Goal: Task Accomplishment & Management: Manage account settings

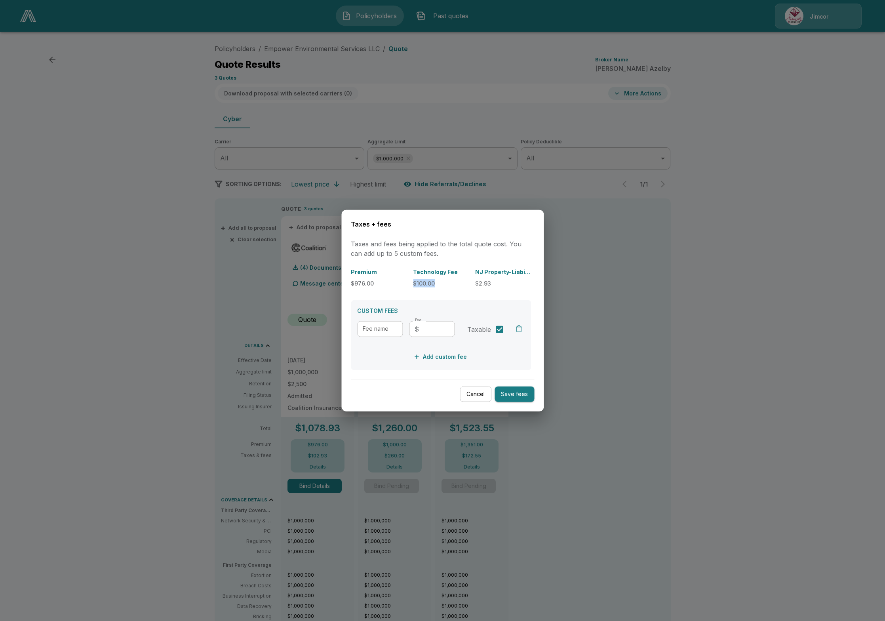
click at [478, 389] on button "Cancel" at bounding box center [476, 393] width 32 height 15
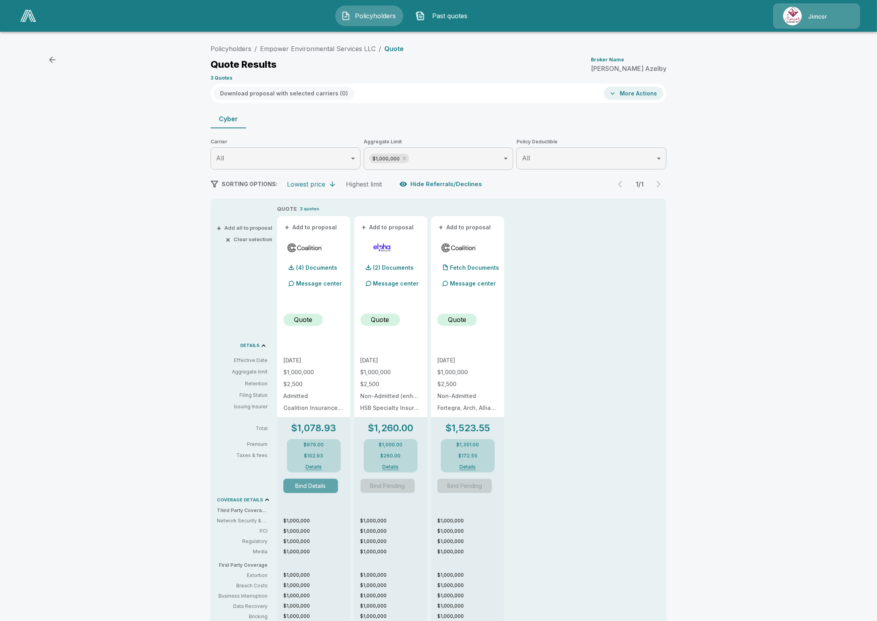
click at [302, 479] on button "Bind Details" at bounding box center [310, 486] width 55 height 14
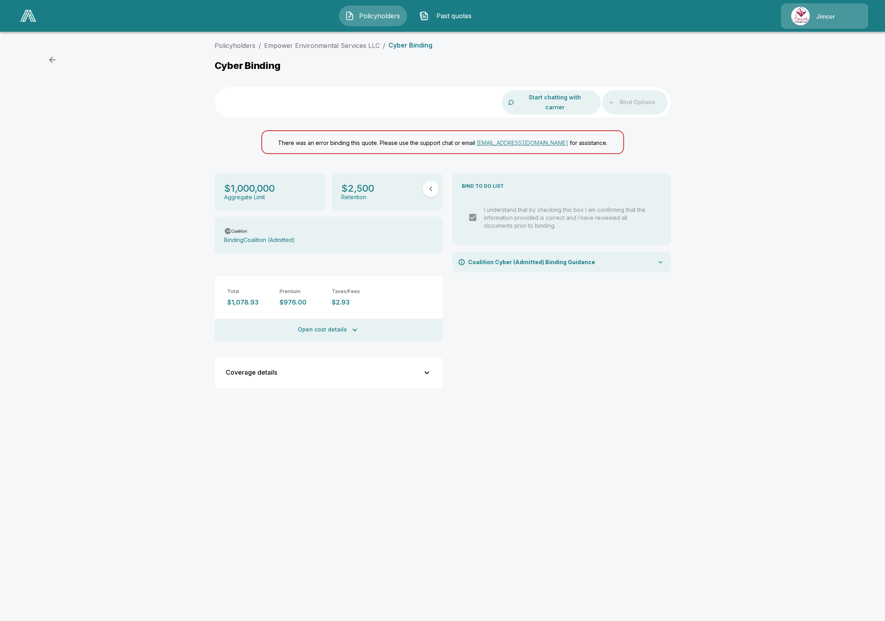
click at [636, 92] on div "Bind Options" at bounding box center [634, 102] width 65 height 24
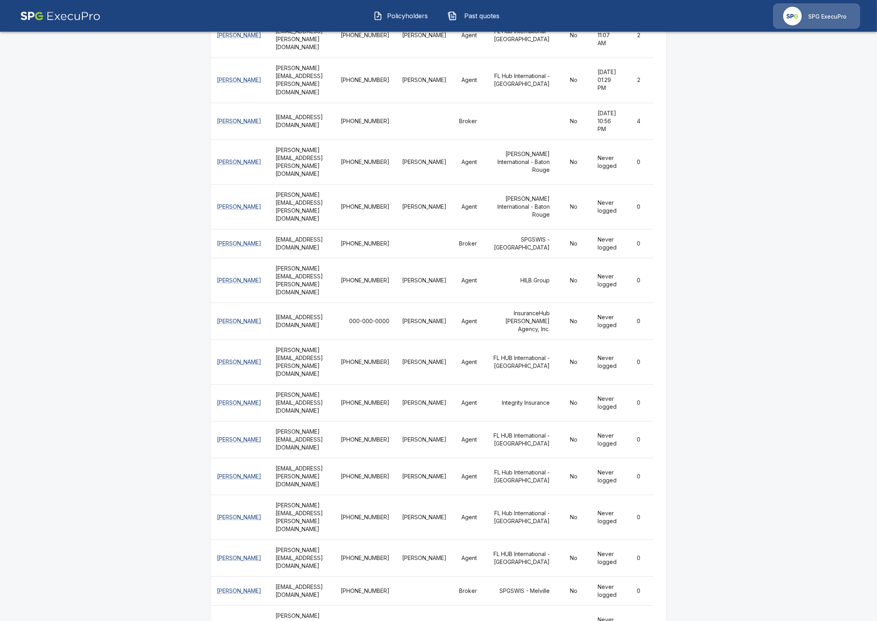
click at [407, 17] on span "Policyholders" at bounding box center [408, 15] width 44 height 9
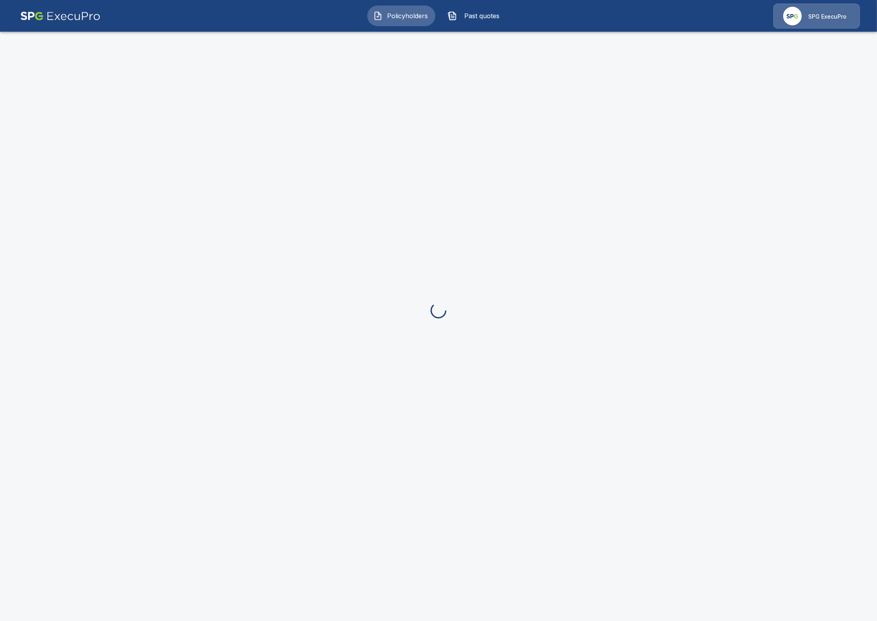
scroll to position [1, 0]
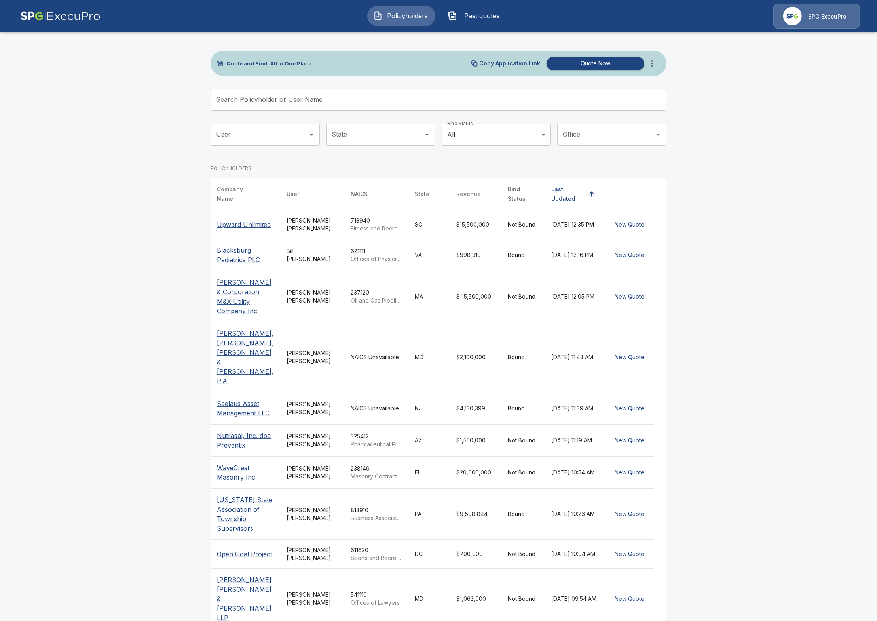
click at [335, 97] on input "Search Policyholder or User Name" at bounding box center [434, 100] width 447 height 22
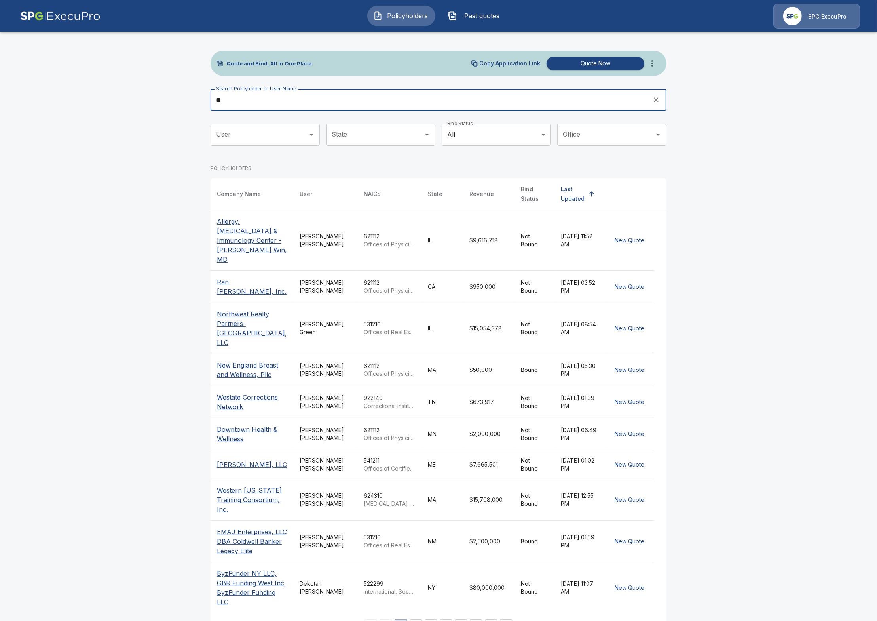
type input "*"
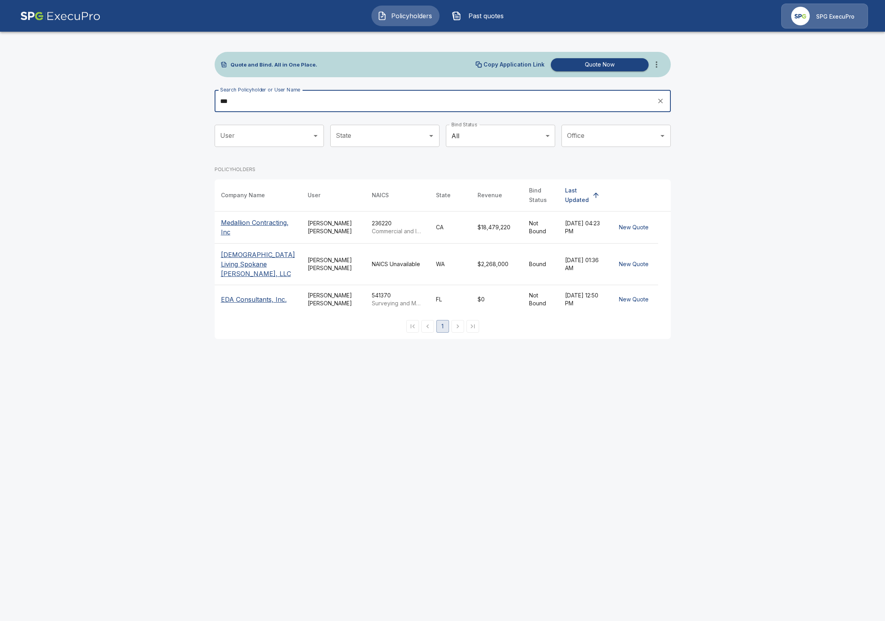
type input "***"
click at [251, 294] on p "EDA Consultants, Inc." at bounding box center [254, 298] width 66 height 9
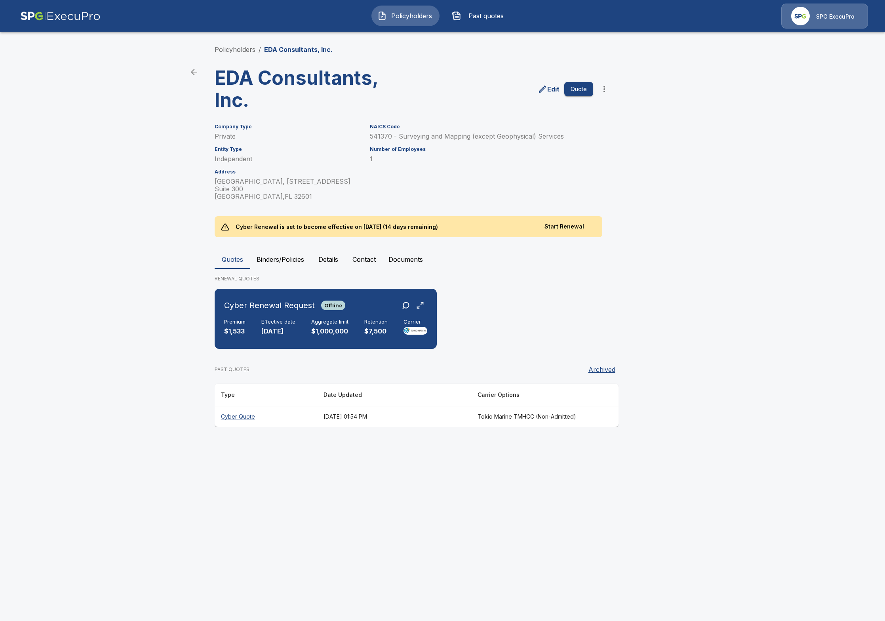
click at [244, 408] on th "Cyber Quote" at bounding box center [266, 416] width 103 height 21
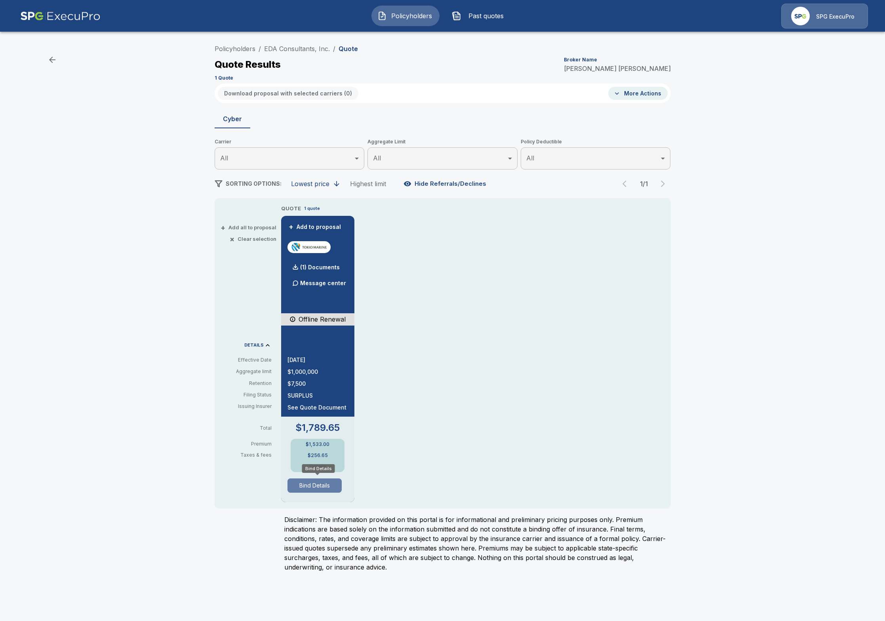
click at [311, 488] on button "Bind Details" at bounding box center [314, 485] width 55 height 14
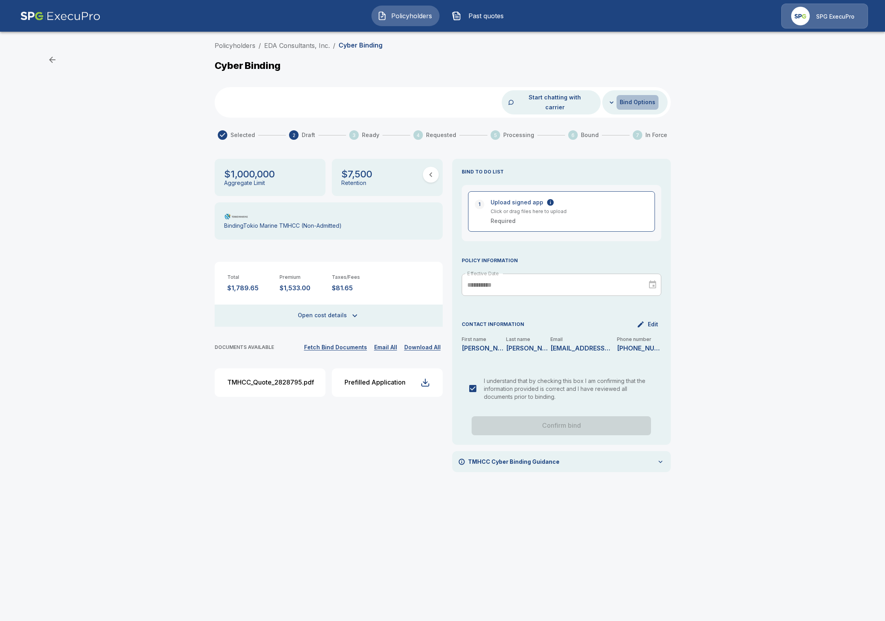
click at [643, 96] on button "Bind Options" at bounding box center [637, 102] width 42 height 15
click at [638, 109] on li "Mark as manual bind" at bounding box center [620, 115] width 76 height 14
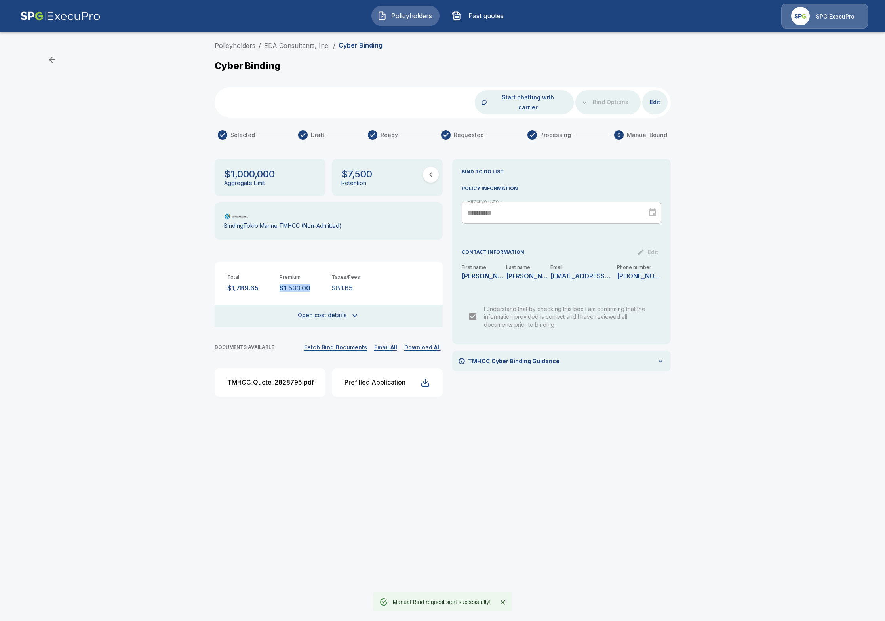
drag, startPoint x: 313, startPoint y: 277, endPoint x: 277, endPoint y: 279, distance: 35.3
click at [277, 279] on div "Total $1,789.65 Premium $1,533.00 Taxes/Fees $81.65" at bounding box center [329, 277] width 228 height 30
click at [315, 304] on button "Open cost details" at bounding box center [329, 315] width 228 height 22
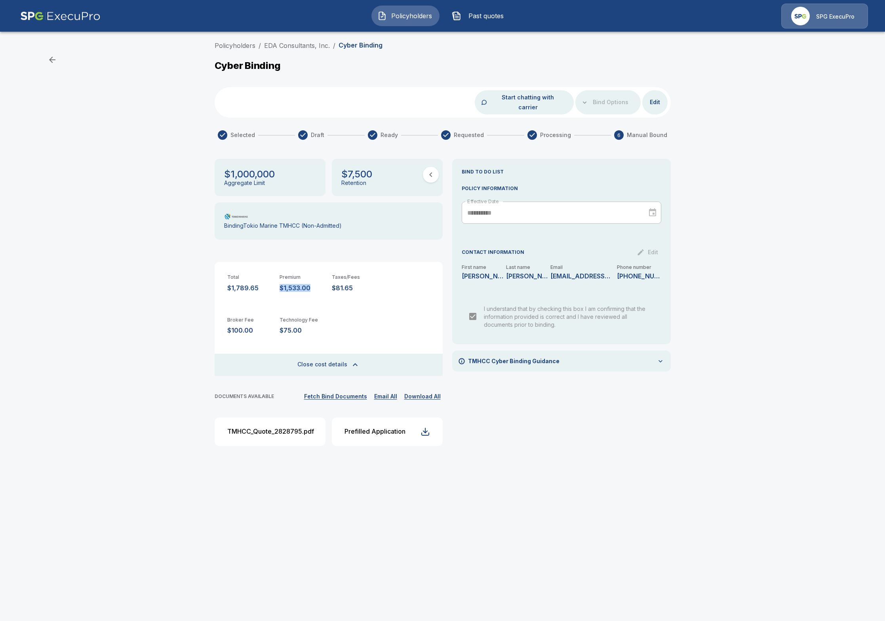
copy p "$1,533.00"
click at [309, 47] on link "EDA Consultants, Inc." at bounding box center [297, 46] width 66 height 8
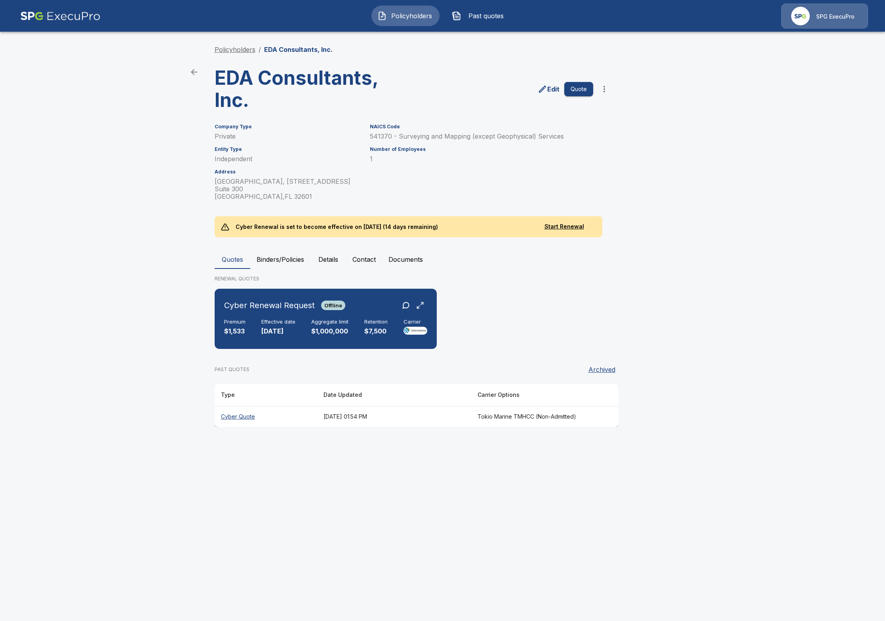
click at [251, 47] on link "Policyholders" at bounding box center [235, 50] width 41 height 8
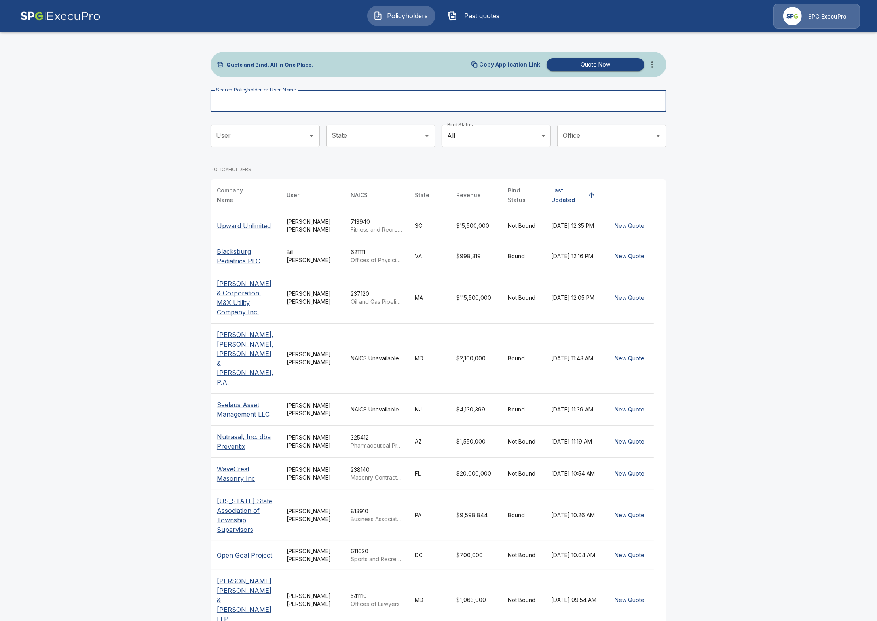
click at [370, 102] on input "Search Policyholder or User Name" at bounding box center [434, 101] width 447 height 22
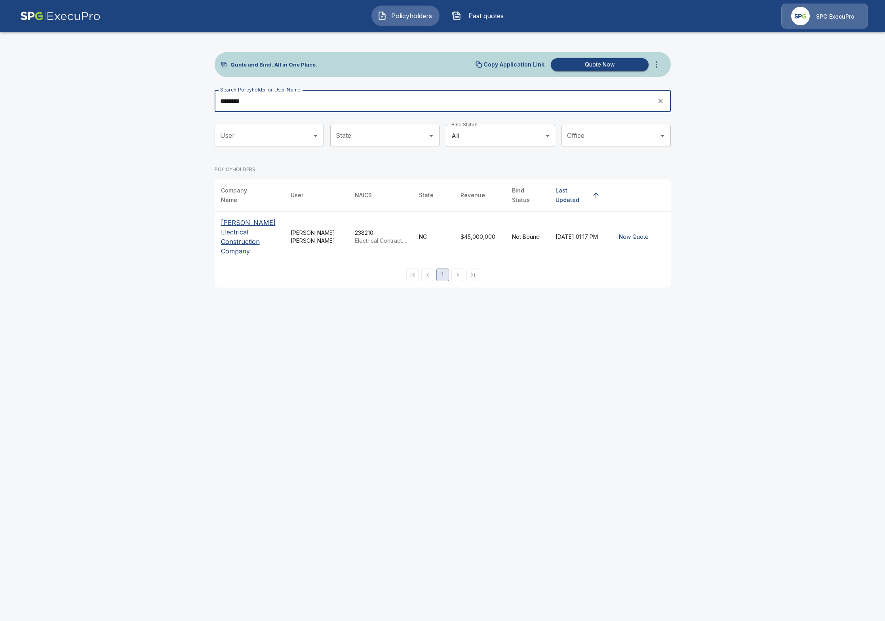
type input "********"
click at [254, 222] on p "[PERSON_NAME] Electrical Construction Company" at bounding box center [249, 237] width 57 height 38
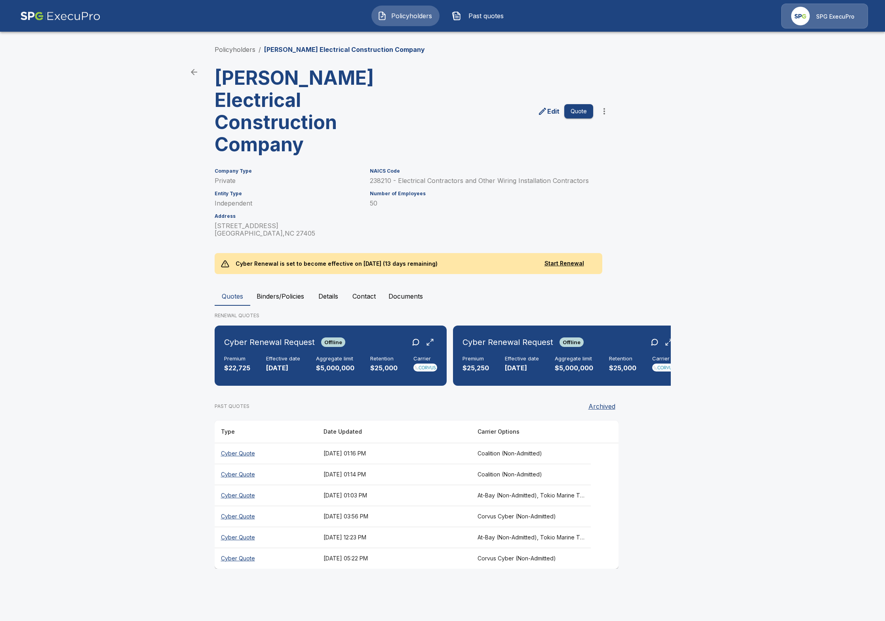
scroll to position [0, 9]
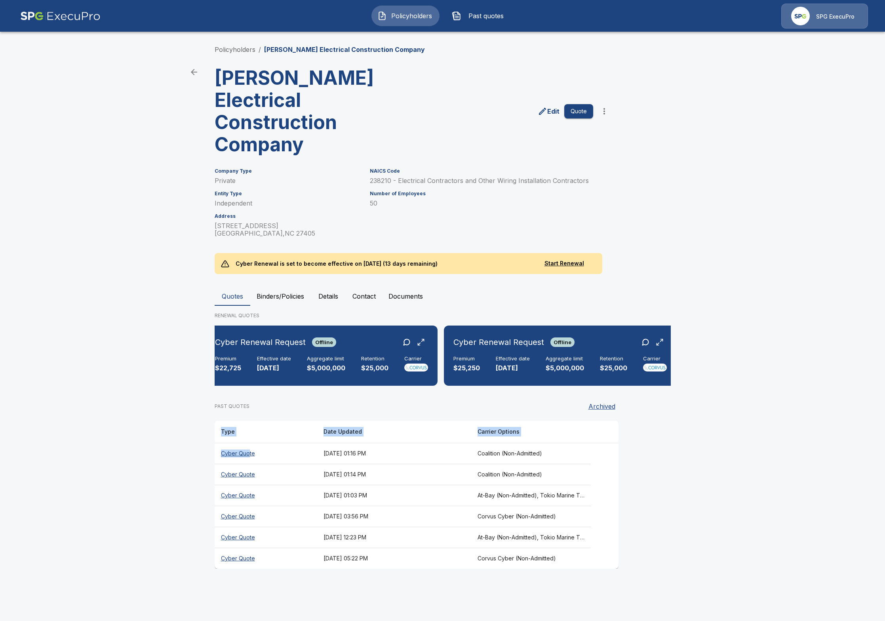
drag, startPoint x: 247, startPoint y: 439, endPoint x: 210, endPoint y: 529, distance: 96.9
click at [209, 530] on div "Policyholders / [PERSON_NAME] Electrical Construction Company [PERSON_NAME] Ele…" at bounding box center [442, 307] width 475 height 554
click at [239, 505] on th "Cyber Quote" at bounding box center [266, 515] width 103 height 21
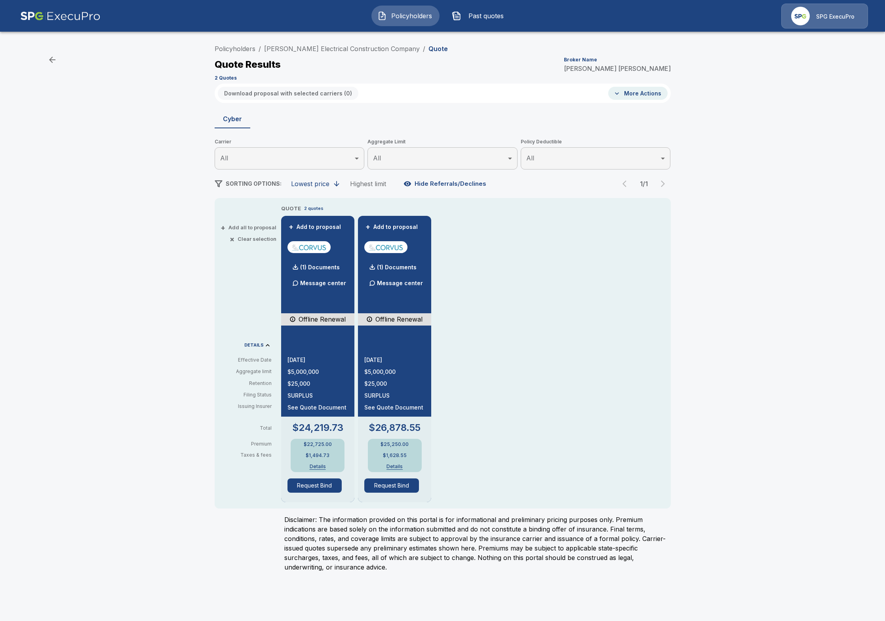
click at [395, 465] on button "Details" at bounding box center [395, 466] width 32 height 5
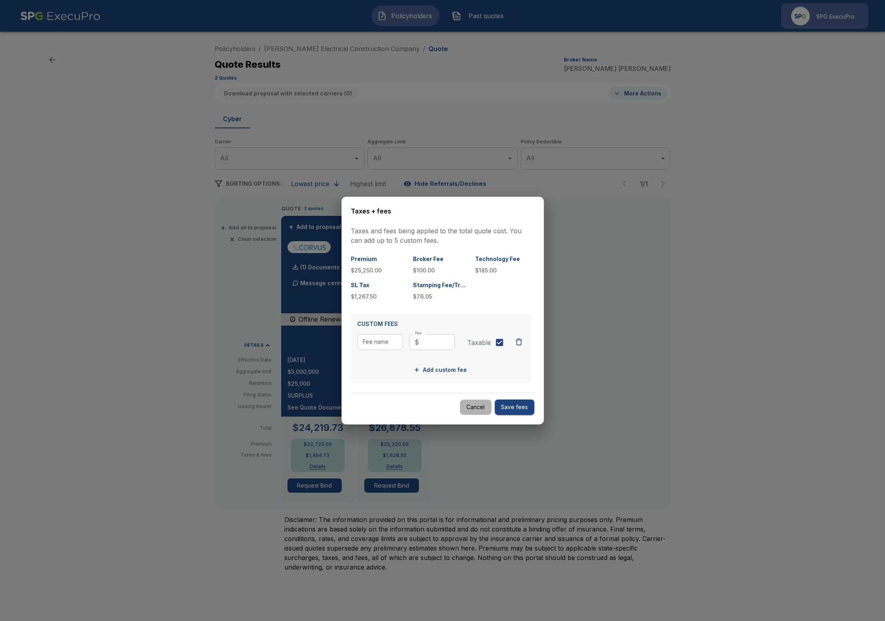
click at [466, 406] on button "Cancel" at bounding box center [476, 406] width 32 height 15
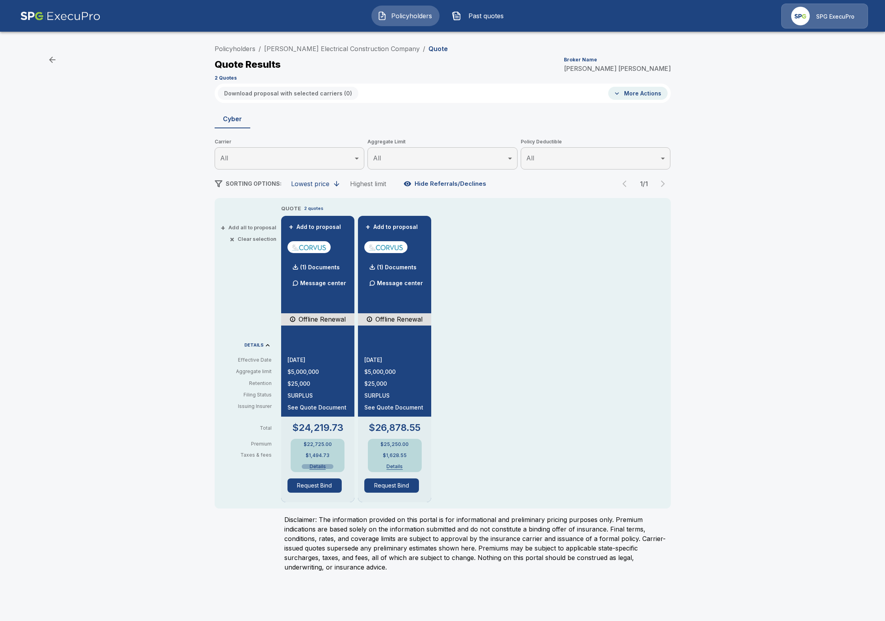
click at [321, 464] on button "Details" at bounding box center [318, 466] width 32 height 5
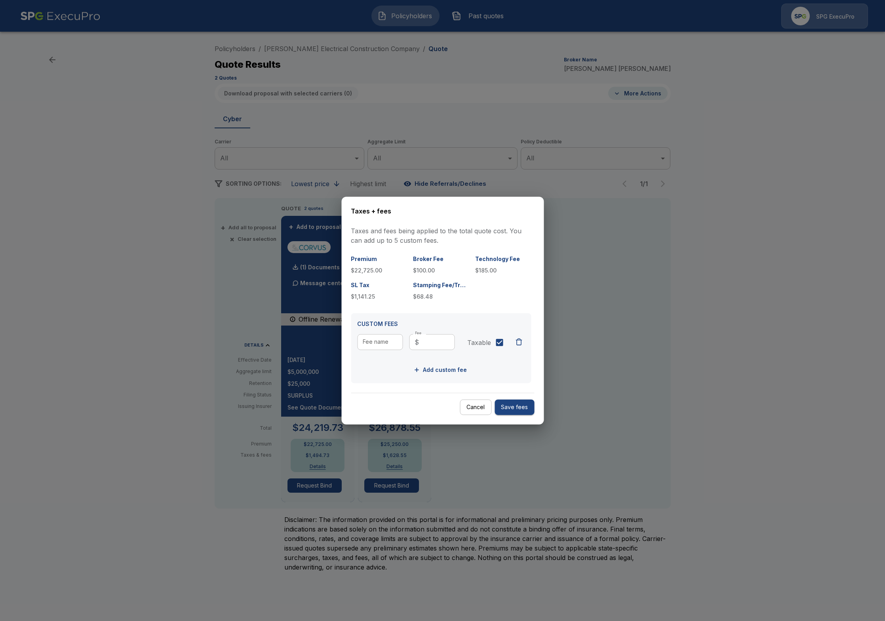
click at [257, 459] on div at bounding box center [442, 310] width 885 height 621
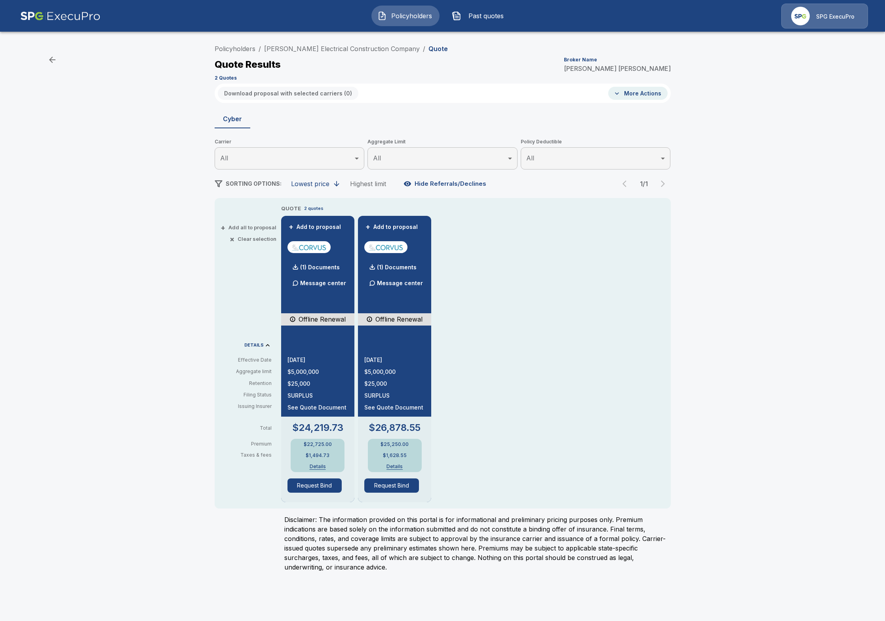
click at [393, 465] on button "Details" at bounding box center [395, 466] width 32 height 5
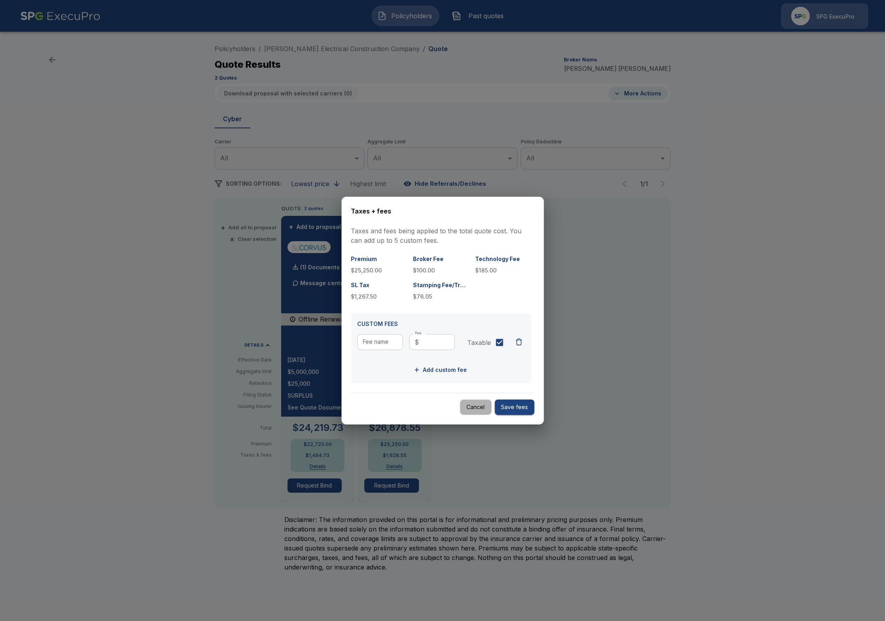
click at [472, 406] on button "Cancel" at bounding box center [476, 406] width 32 height 15
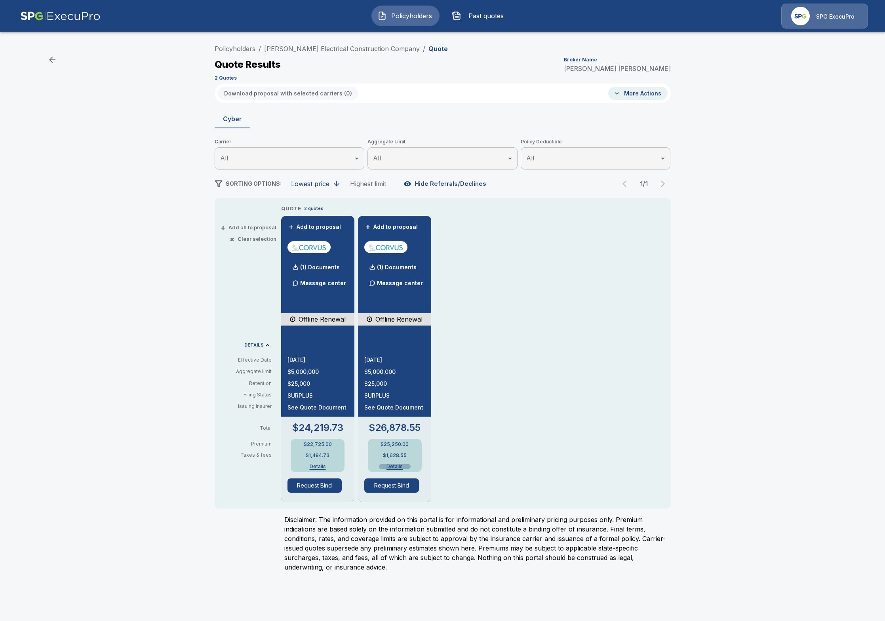
click at [397, 465] on button "Details" at bounding box center [395, 466] width 32 height 5
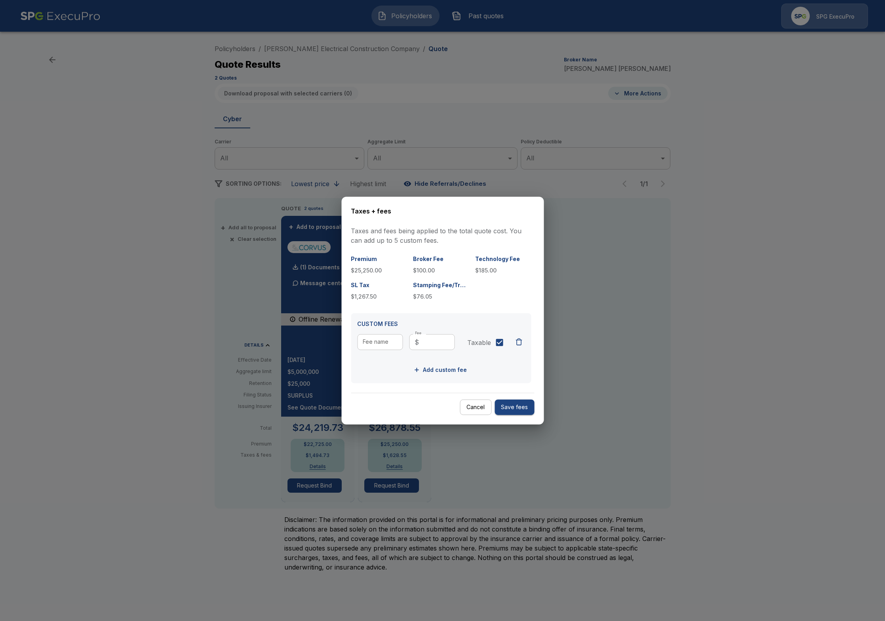
click at [394, 453] on div at bounding box center [442, 310] width 885 height 621
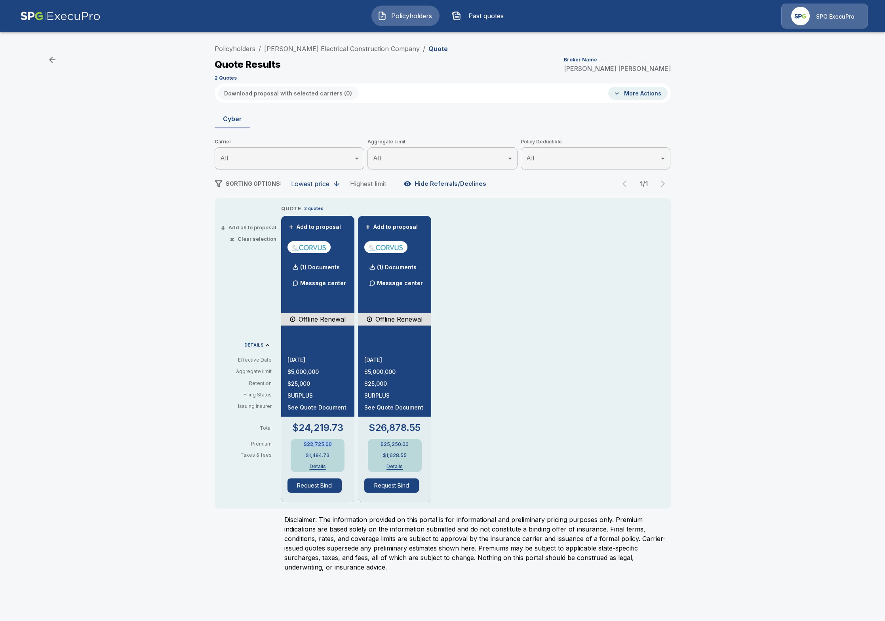
drag, startPoint x: 331, startPoint y: 444, endPoint x: 301, endPoint y: 444, distance: 30.5
click at [301, 444] on div "$22,725.00 $1,494.73 Details" at bounding box center [318, 455] width 54 height 33
copy p "$22,725.00"
